Goal: Use online tool/utility: Utilize a website feature to perform a specific function

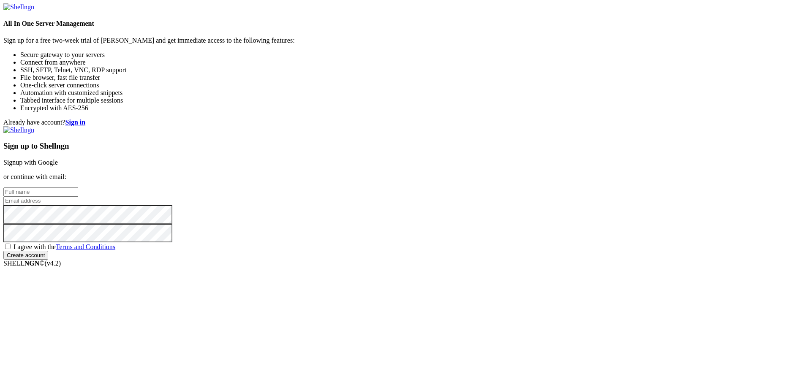
click at [58, 159] on link "Signup with Google" at bounding box center [30, 162] width 54 height 7
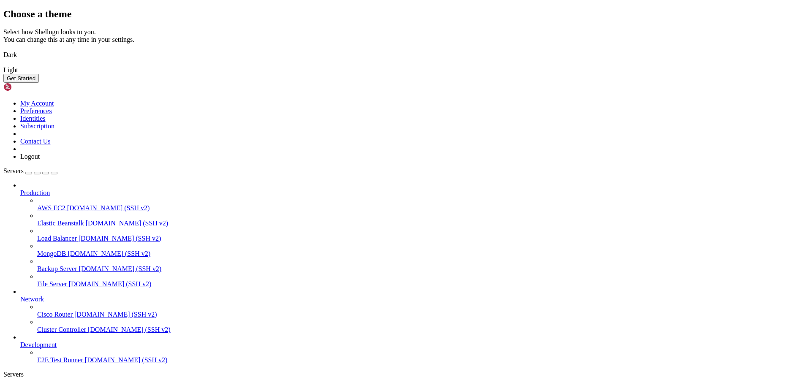
click at [3, 49] on img at bounding box center [3, 49] width 0 height 0
click at [39, 83] on button "Get Started" at bounding box center [20, 78] width 35 height 9
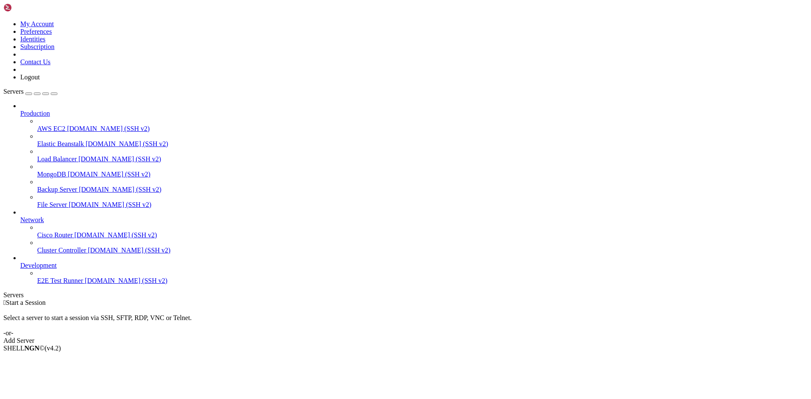
click at [447, 337] on div "Add Server" at bounding box center [405, 341] width 804 height 8
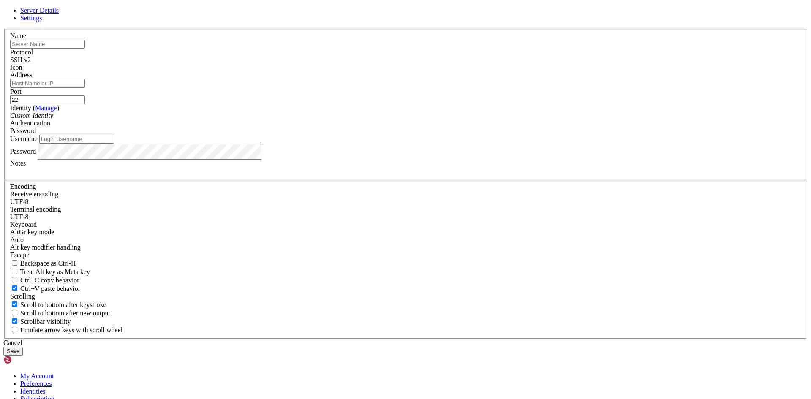
click at [85, 49] on input "text" at bounding box center [47, 44] width 75 height 9
type input "ubuntust"
click at [85, 88] on input "Address" at bounding box center [47, 83] width 75 height 9
paste input "[TECHNICAL_ID]"
type input "[TECHNICAL_ID]"
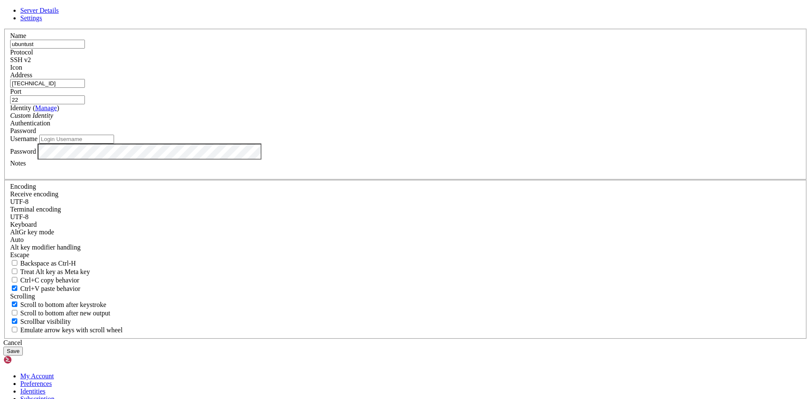
click at [114, 144] on input "Username" at bounding box center [76, 139] width 75 height 9
type input "userv"
click at [23, 347] on button "Save" at bounding box center [12, 351] width 19 height 9
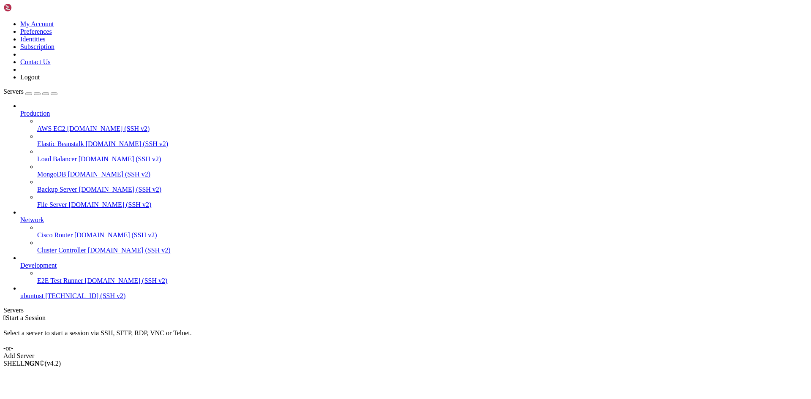
click at [20, 292] on icon at bounding box center [20, 292] width 0 height 0
click at [60, 299] on span "[TECHNICAL_ID] (SSH v2)" at bounding box center [85, 295] width 80 height 7
click at [65, 374] on li "Connect" at bounding box center [58, 378] width 77 height 8
